Goal: Task Accomplishment & Management: Manage account settings

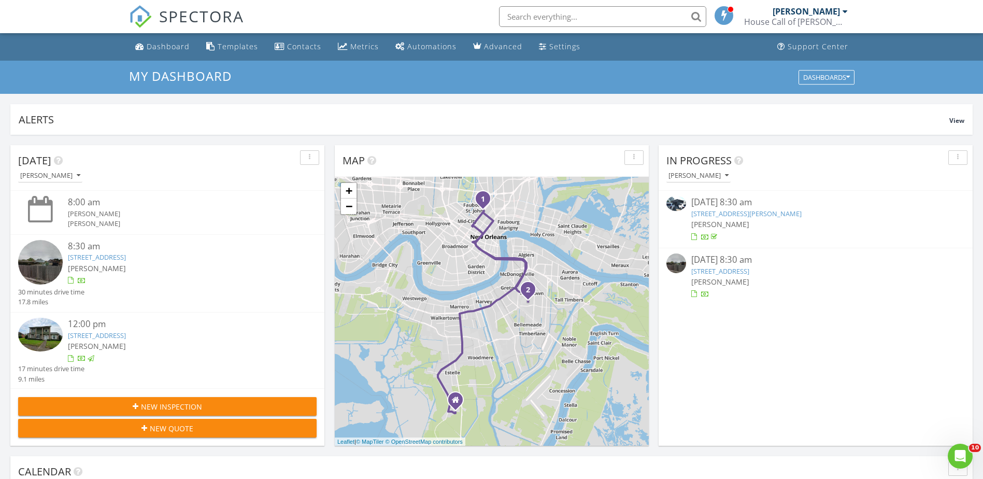
click at [736, 266] on link "[STREET_ADDRESS]" at bounding box center [720, 270] width 58 height 9
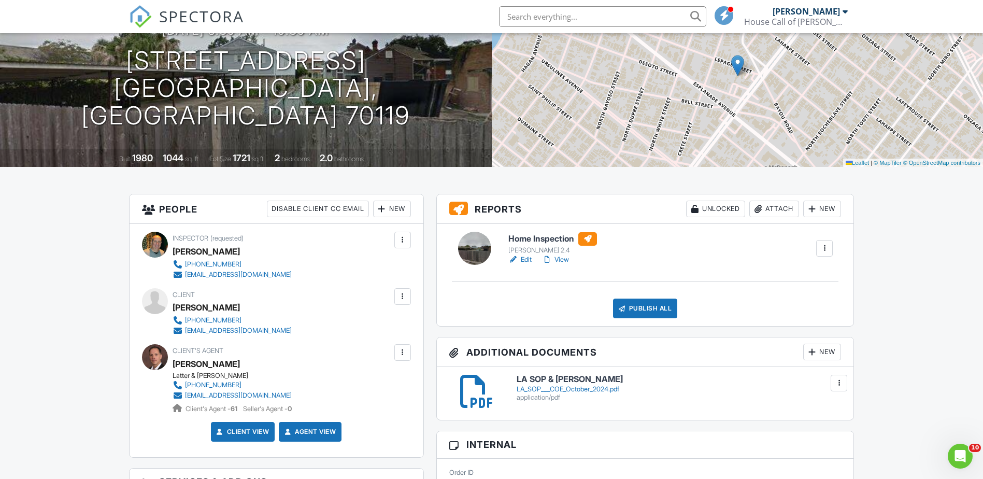
scroll to position [155, 0]
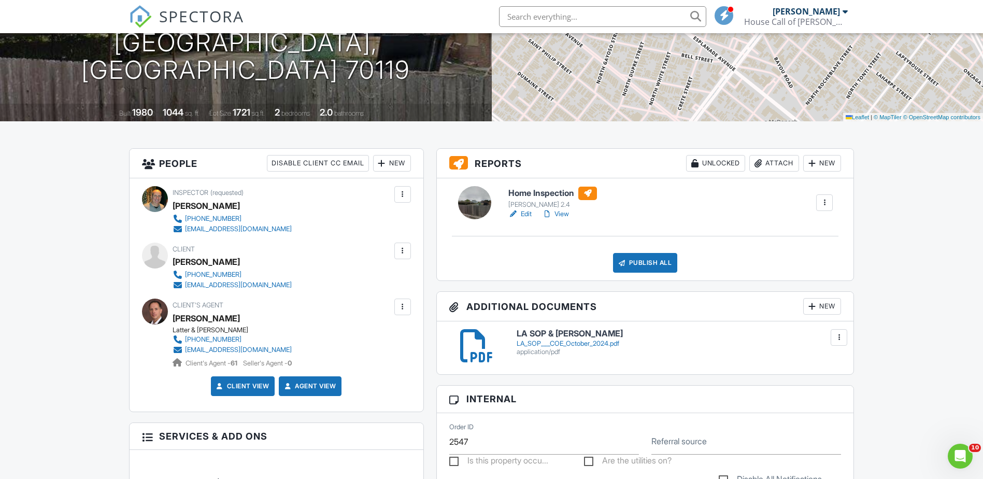
click at [519, 192] on h6 "Home Inspection" at bounding box center [552, 193] width 89 height 13
